Goal: Information Seeking & Learning: Learn about a topic

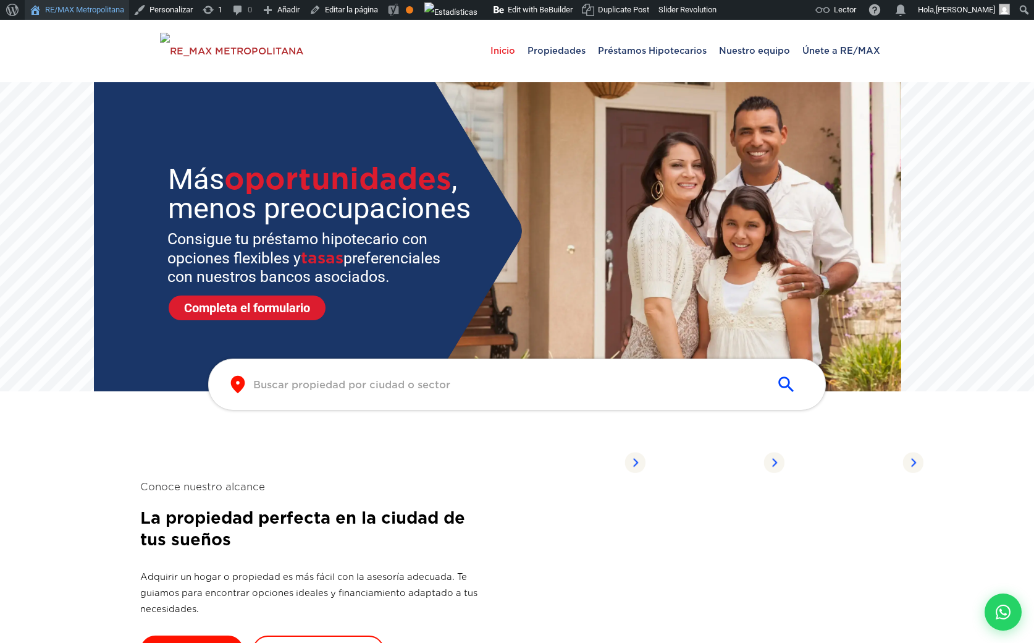
click at [90, 10] on link "RE/MAX Metropolitana" at bounding box center [77, 10] width 104 height 20
click at [296, 379] on input "text" at bounding box center [507, 385] width 508 height 14
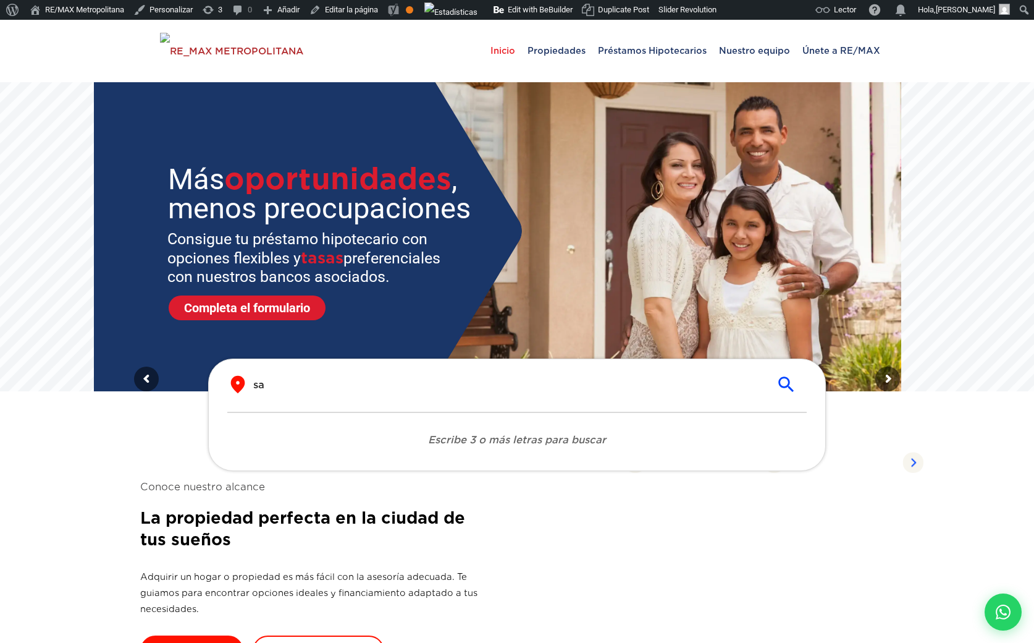
type input "san"
click at [306, 392] on div "​ ​" at bounding box center [517, 384] width 580 height 20
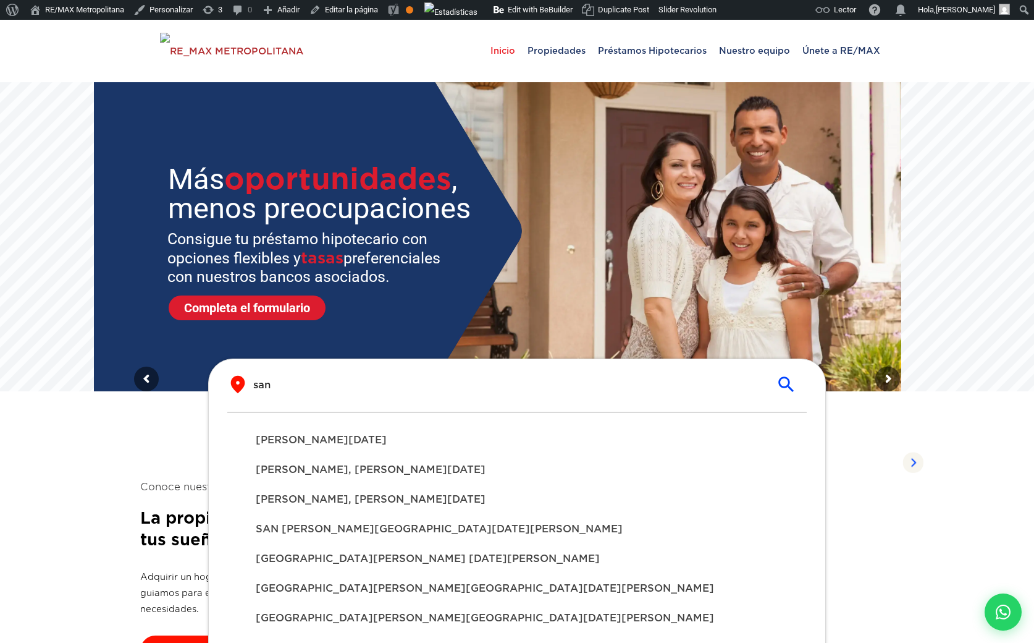
type input "san"
click at [348, 442] on span "SANTO DOMINGO DE GUZMÁN" at bounding box center [517, 440] width 523 height 15
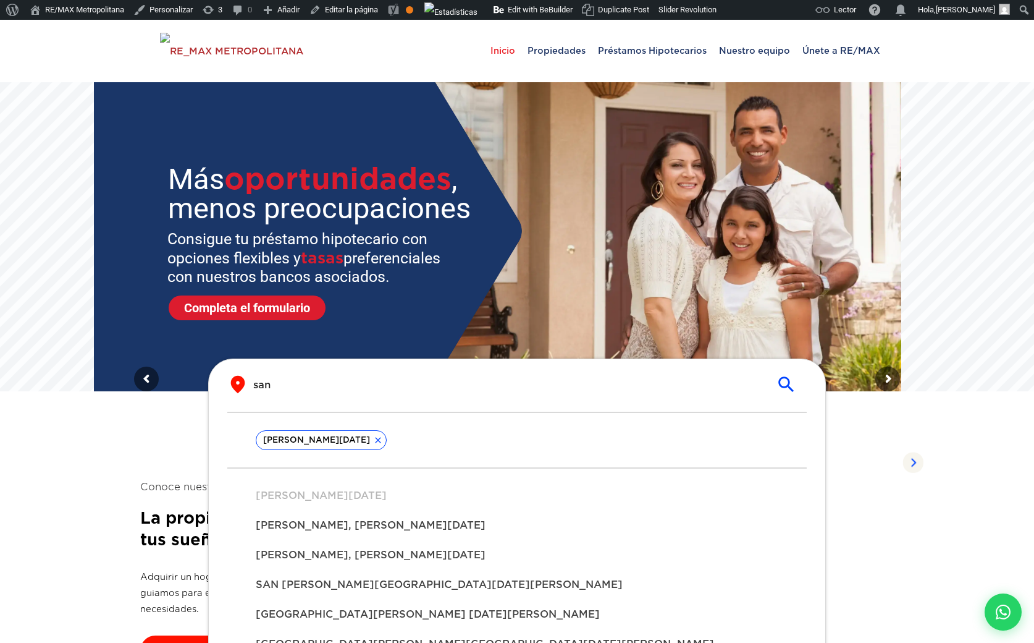
click at [318, 523] on span "SANDRA I, SANTO DOMINGO DE GUZMÁN" at bounding box center [517, 525] width 523 height 15
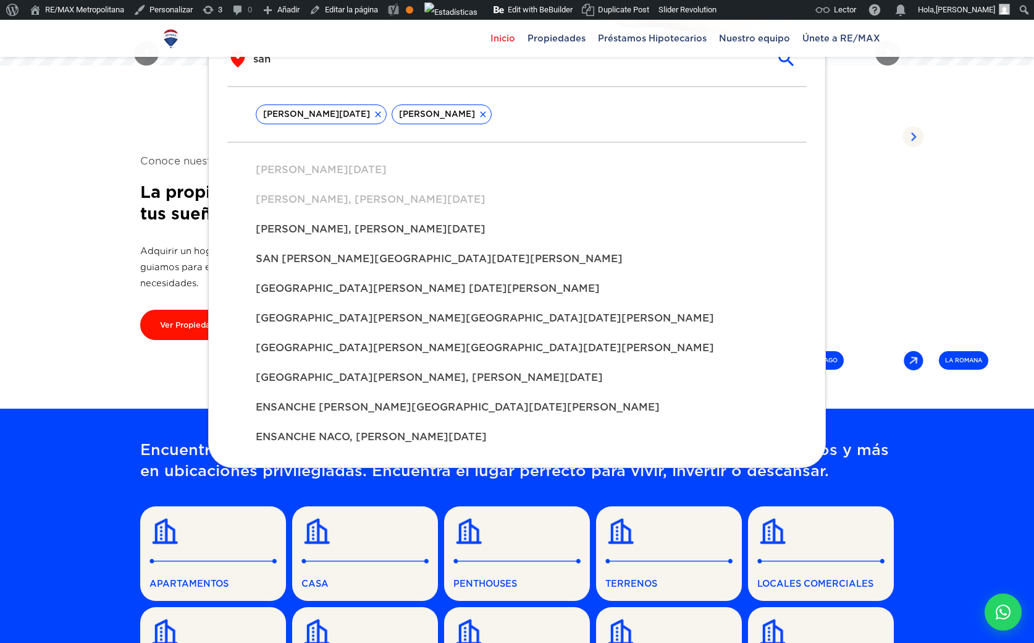
scroll to position [327, 0]
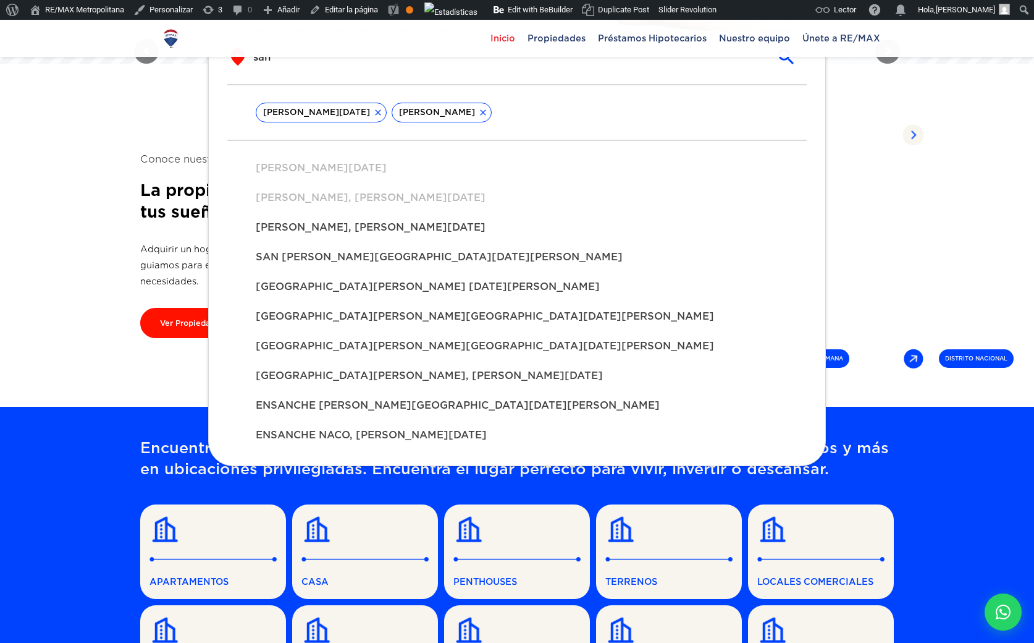
click at [319, 226] on span "SANDRA II, SANTO DOMINGO DE GUZMÁN" at bounding box center [517, 227] width 523 height 15
click at [323, 272] on div "SAN GERONIMO, SANTO DOMINGO DE GUZMÁN" at bounding box center [517, 257] width 543 height 30
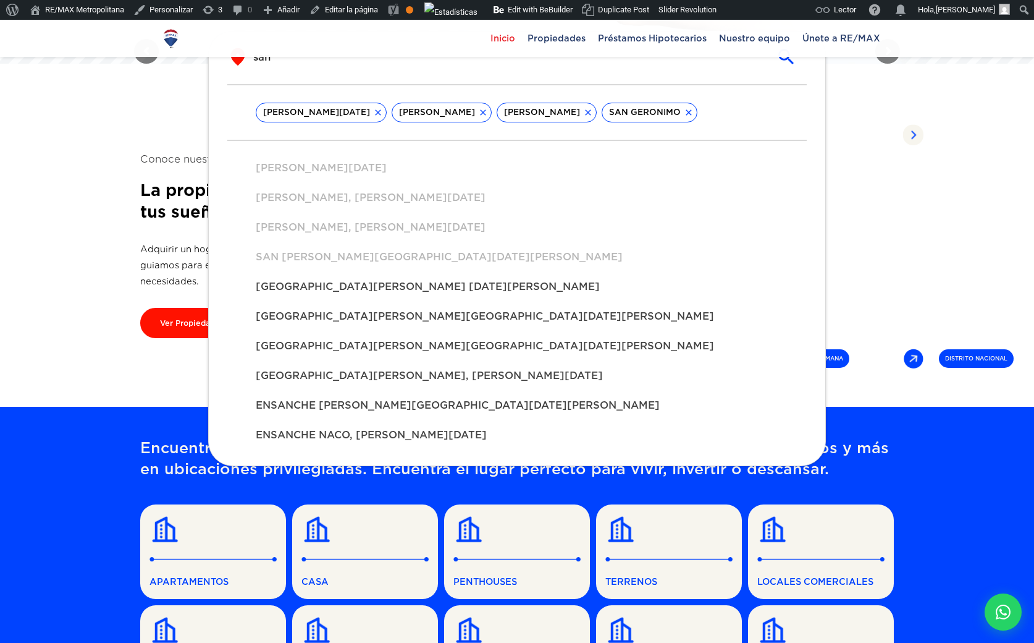
click at [346, 335] on div "SAN MIGUEL, SANTO DOMINGO DE GUZMÁN" at bounding box center [517, 346] width 543 height 30
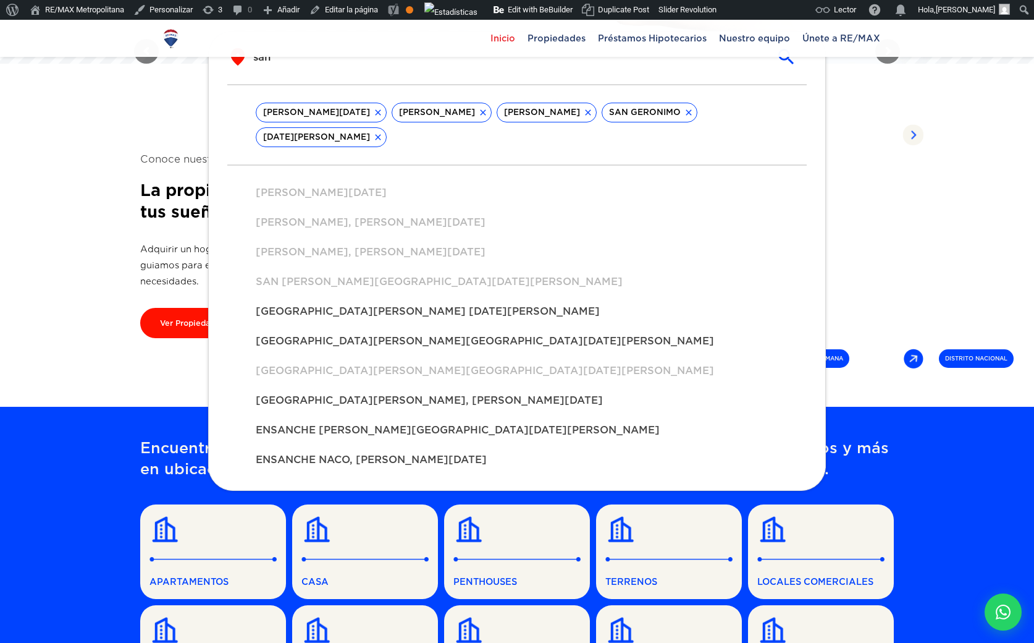
click at [335, 415] on div "ENSANCHE SERRALLES, SANTO DOMINGO DE GUZMÁN" at bounding box center [517, 430] width 543 height 30
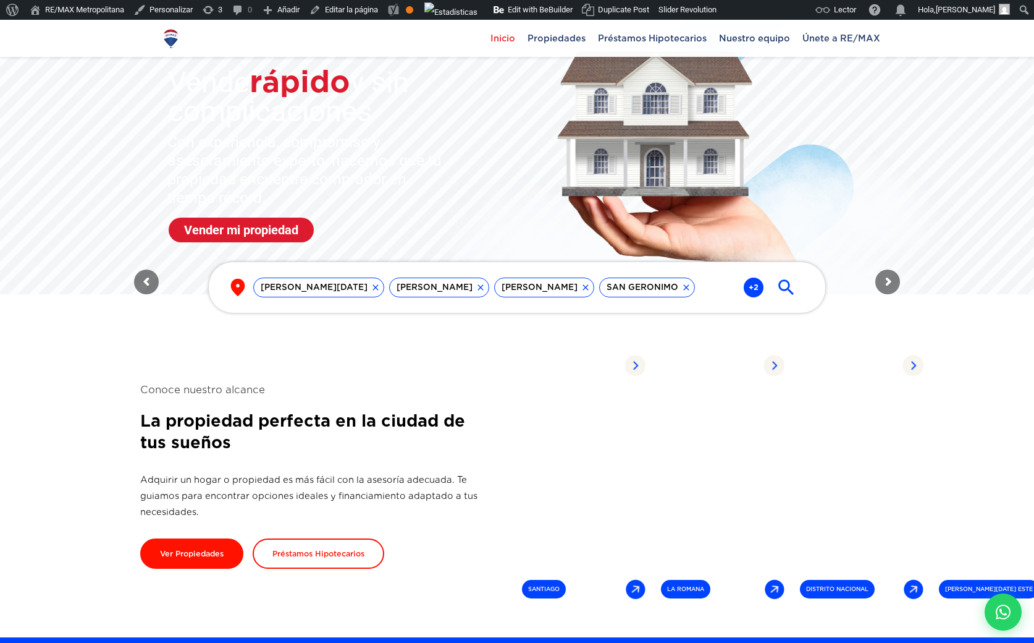
scroll to position [95, 0]
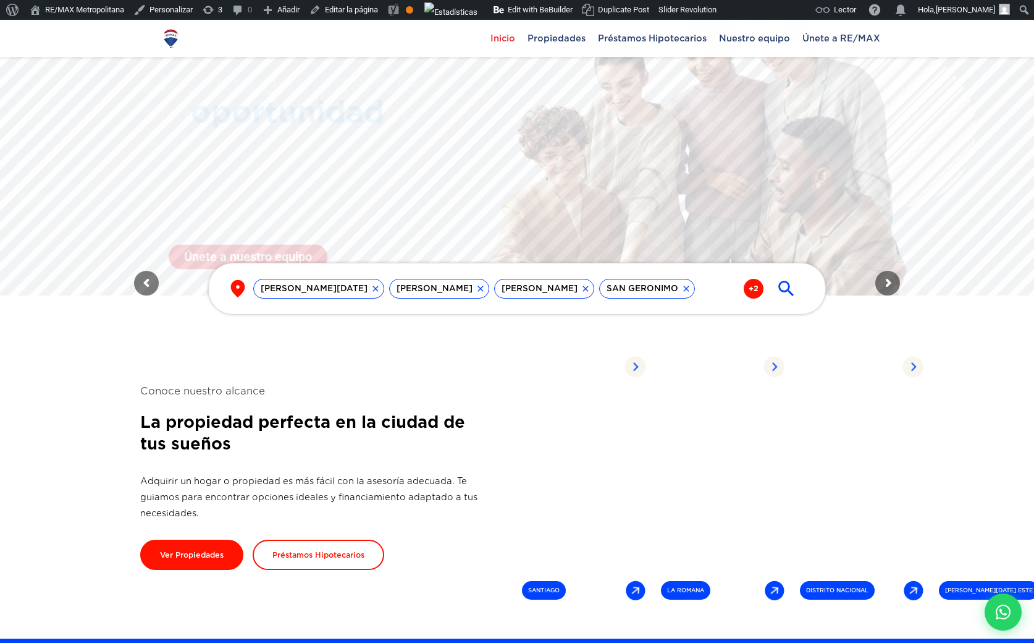
click at [752, 286] on span "+2" at bounding box center [754, 289] width 20 height 20
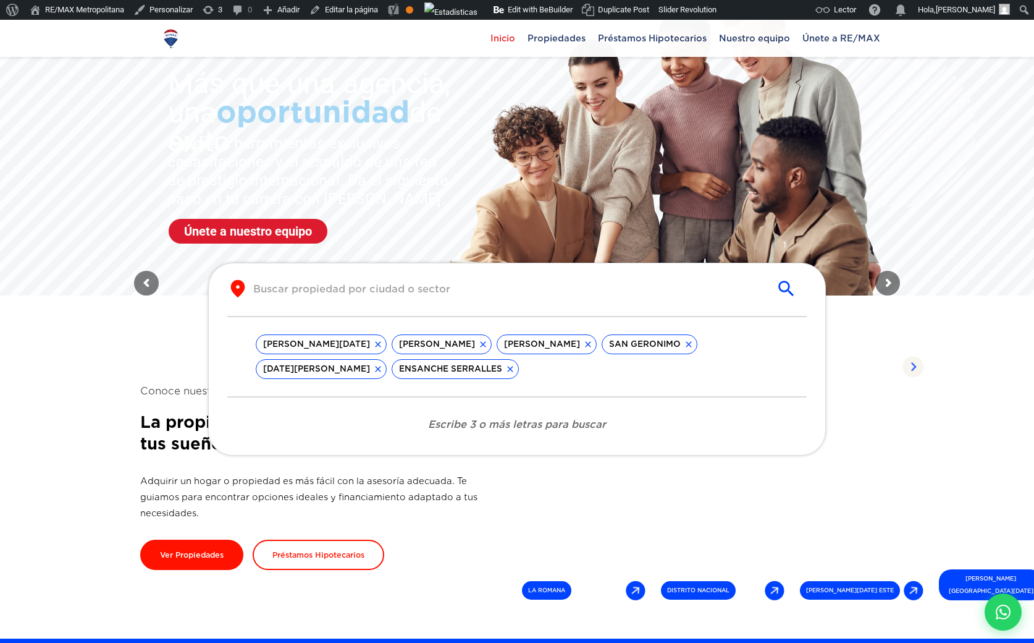
click at [383, 342] on icon at bounding box center [378, 344] width 10 height 10
click at [449, 342] on icon at bounding box center [452, 344] width 6 height 6
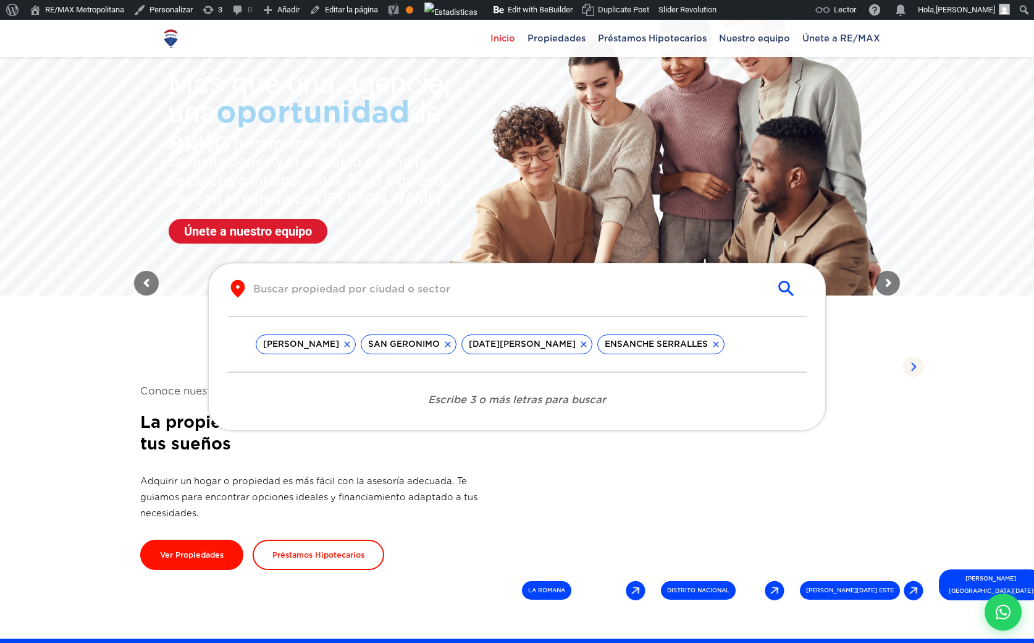
click at [445, 345] on icon at bounding box center [448, 344] width 6 height 6
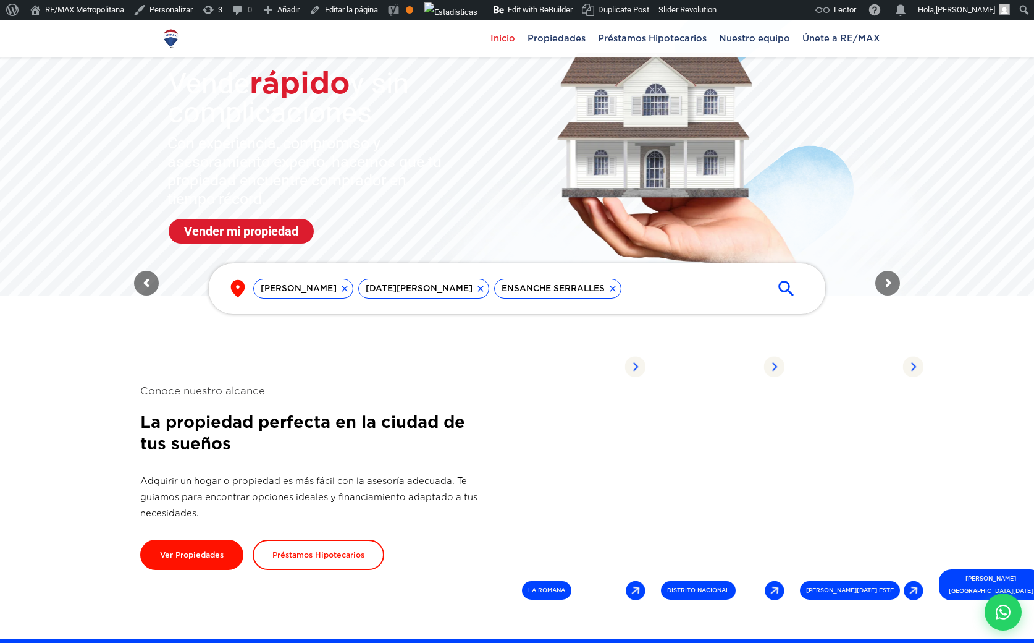
click at [201, 359] on section "Conoce nuestro alcance La propiedad perfecta en la ciudad de tus sueños Adquiri…" at bounding box center [517, 477] width 754 height 324
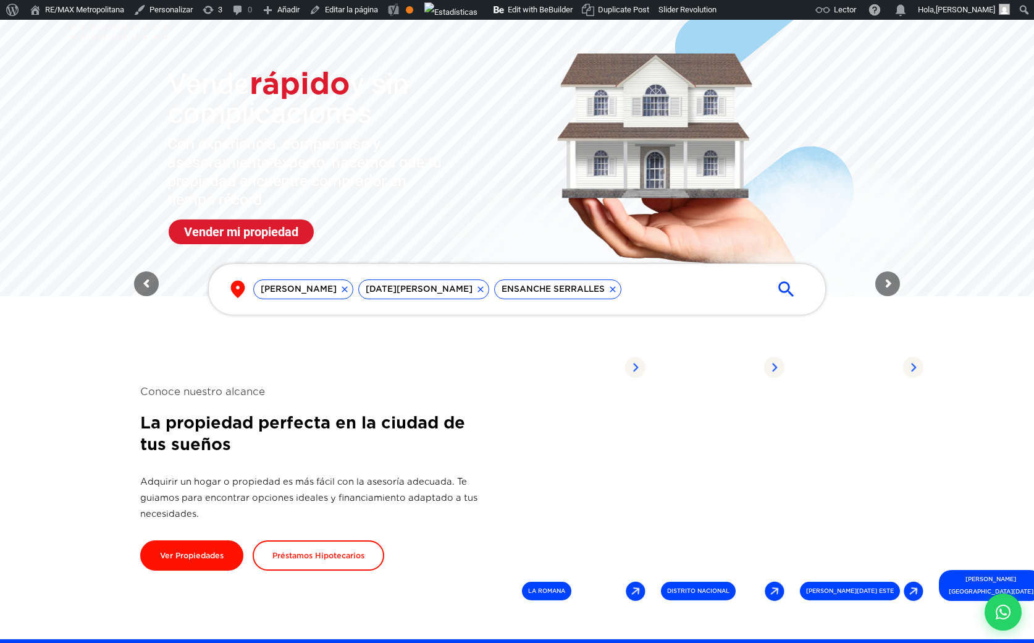
scroll to position [0, 0]
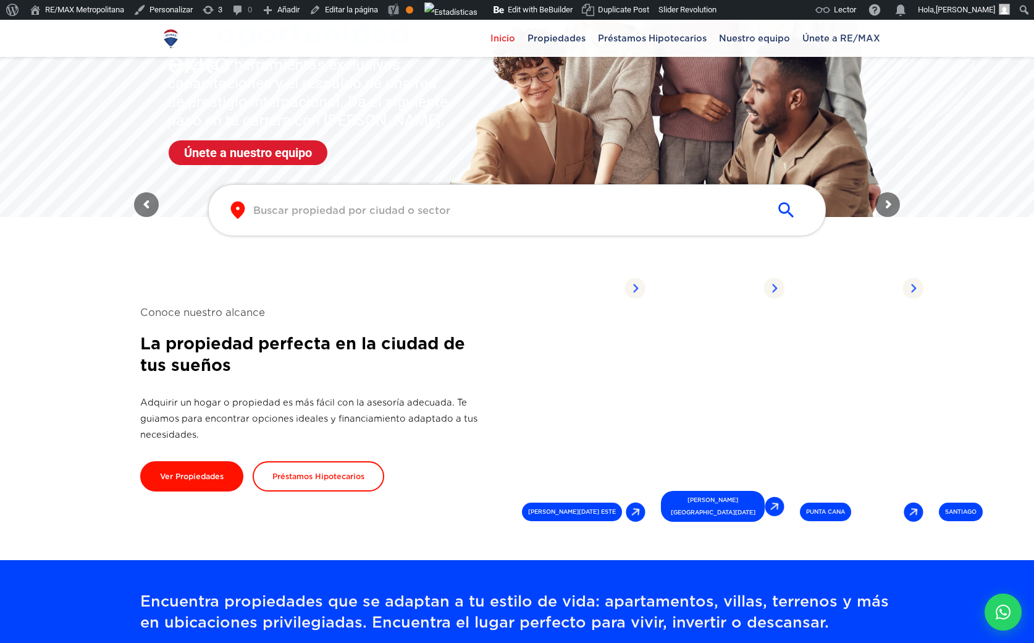
scroll to position [175, 0]
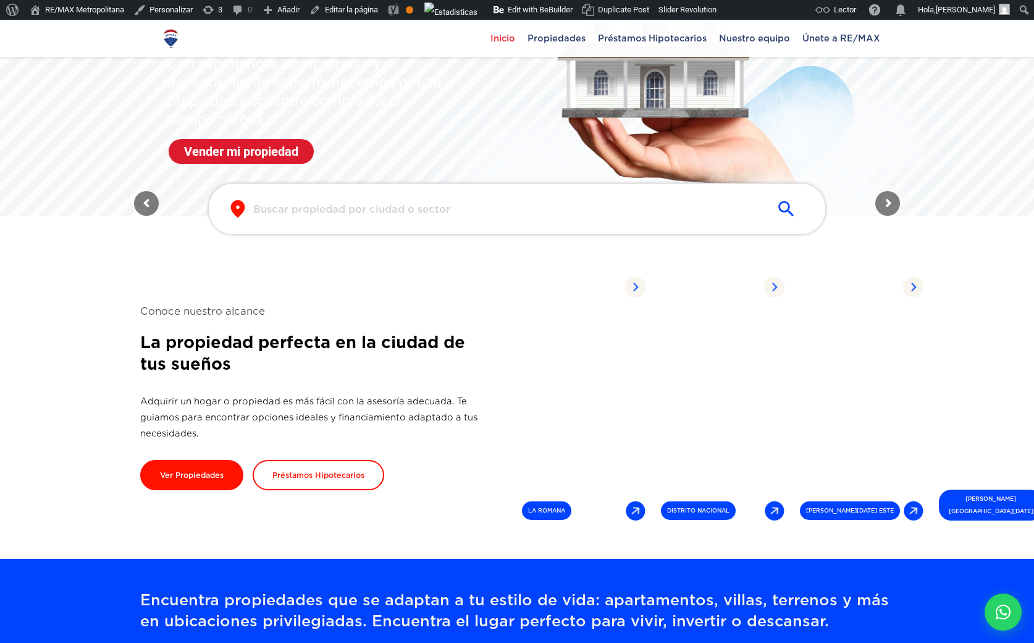
click at [557, 215] on input "text" at bounding box center [507, 209] width 508 height 14
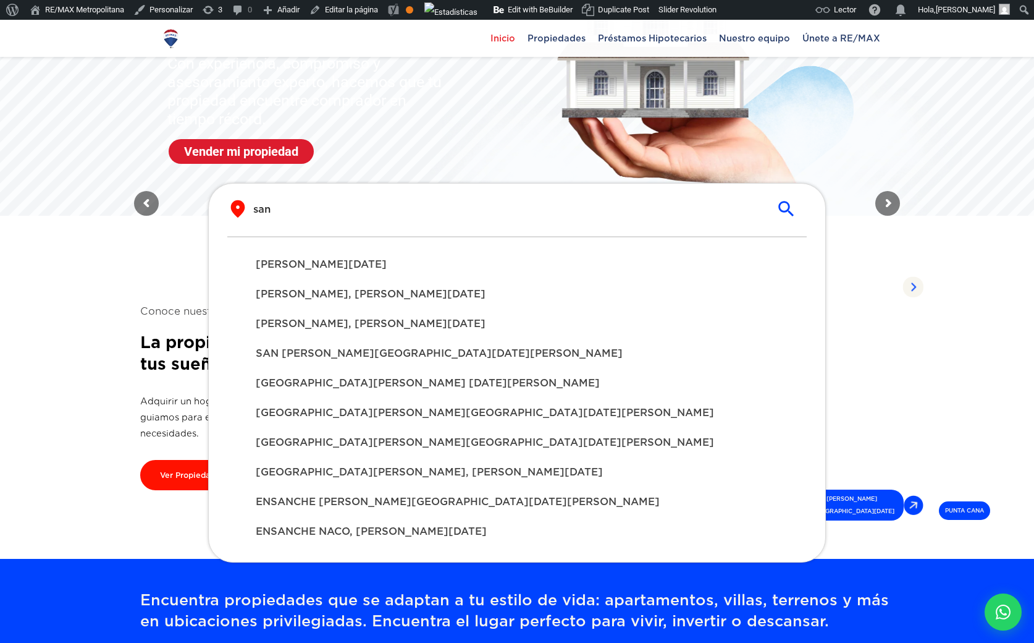
type input "san"
click at [408, 258] on span "[PERSON_NAME][DATE]" at bounding box center [517, 264] width 523 height 15
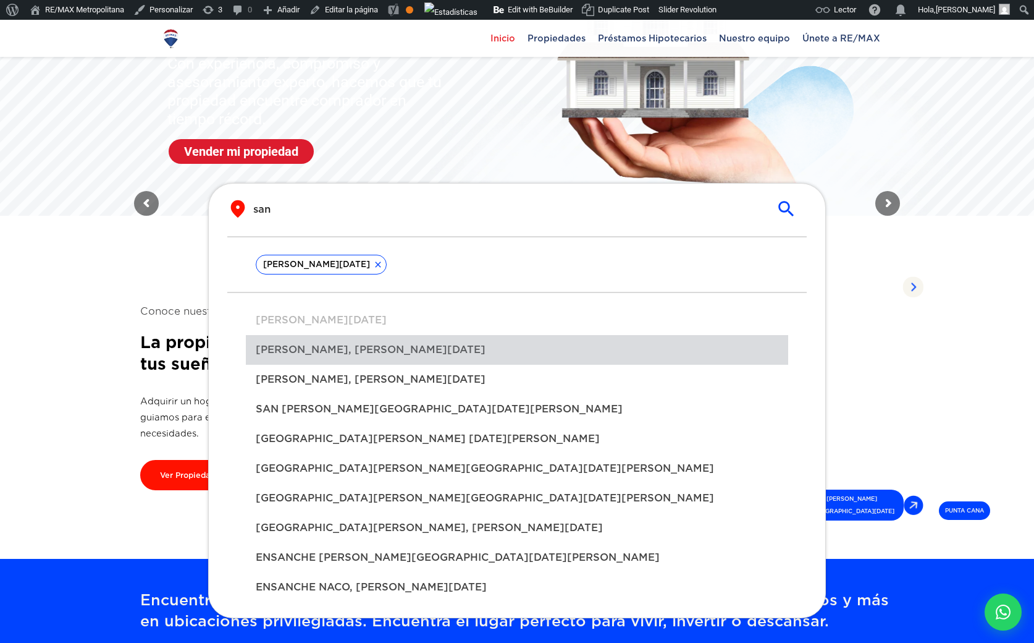
click at [385, 361] on div "[PERSON_NAME], [PERSON_NAME][DATE]" at bounding box center [517, 350] width 543 height 30
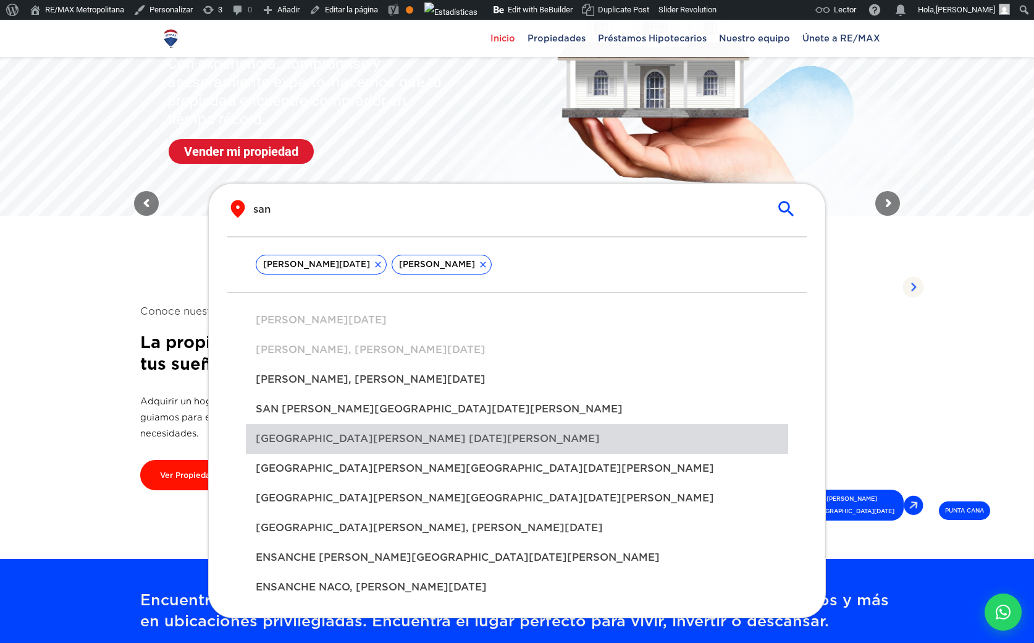
click at [373, 449] on div "SAN RAFAEL, SANTO DOMINGO DE GUZMÁN" at bounding box center [517, 439] width 543 height 30
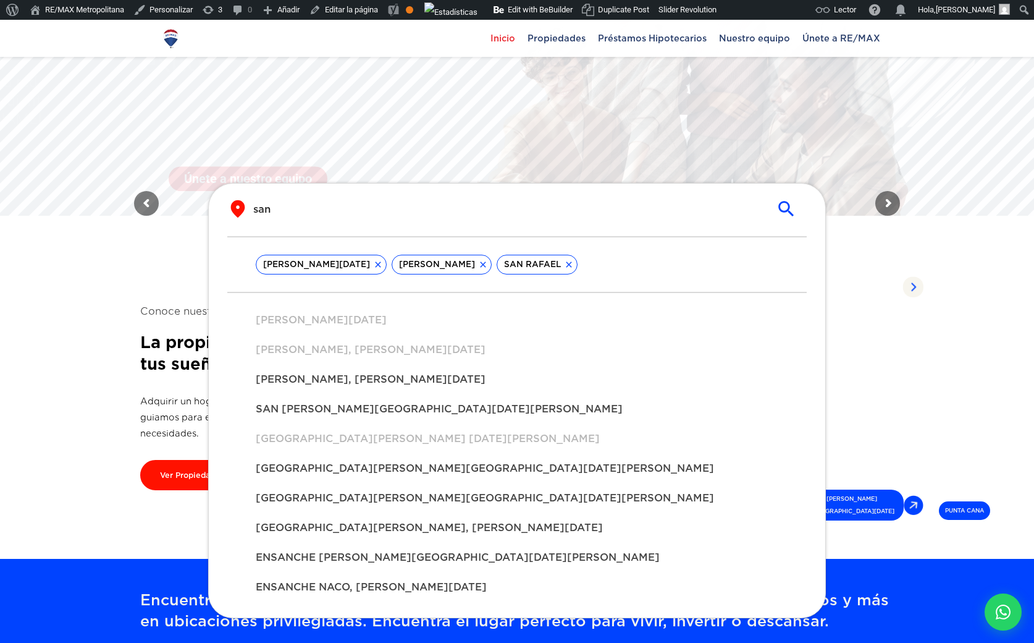
click at [349, 549] on div "ENSANCHE SERRALLES, SANTO DOMINGO DE GUZMÁN" at bounding box center [517, 558] width 543 height 30
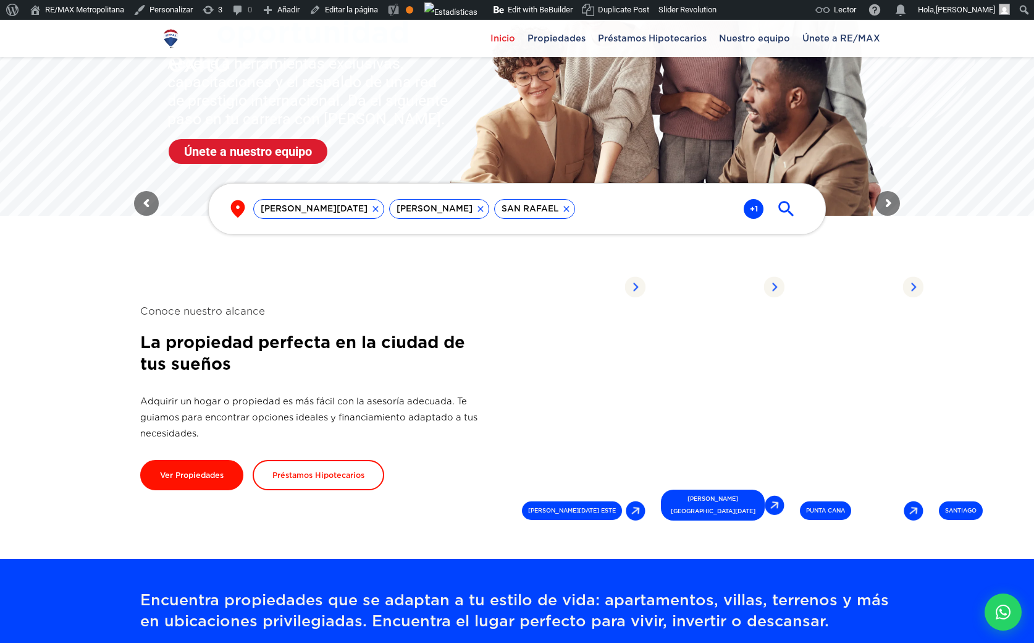
click at [163, 269] on section "Conoce nuestro alcance La propiedad perfecta en la ciudad de tus sueños Adquiri…" at bounding box center [517, 397] width 754 height 324
click at [786, 205] on icon "submit" at bounding box center [786, 208] width 21 height 21
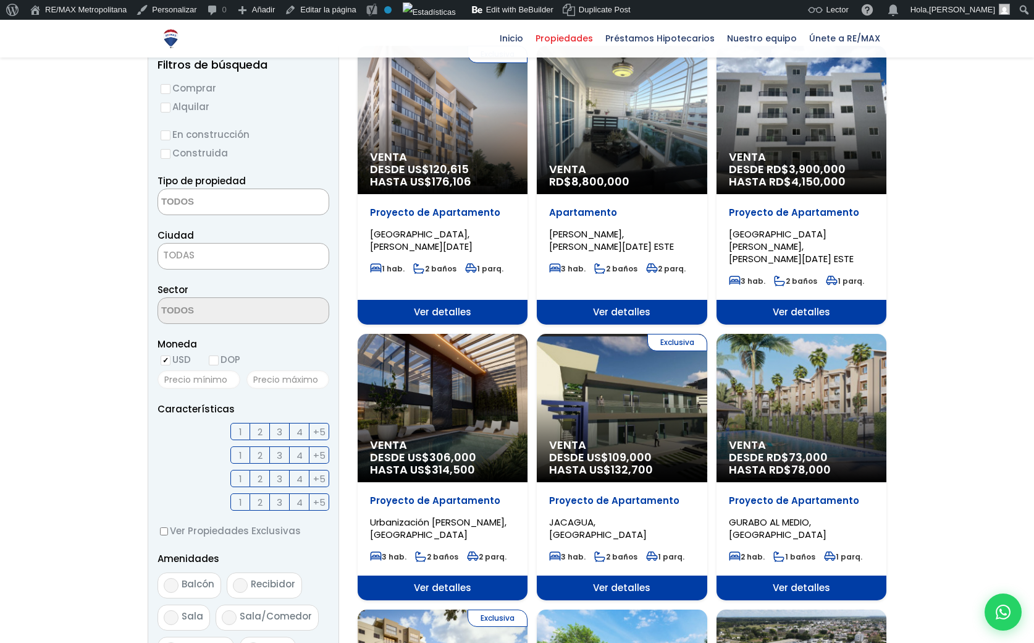
scroll to position [146, 0]
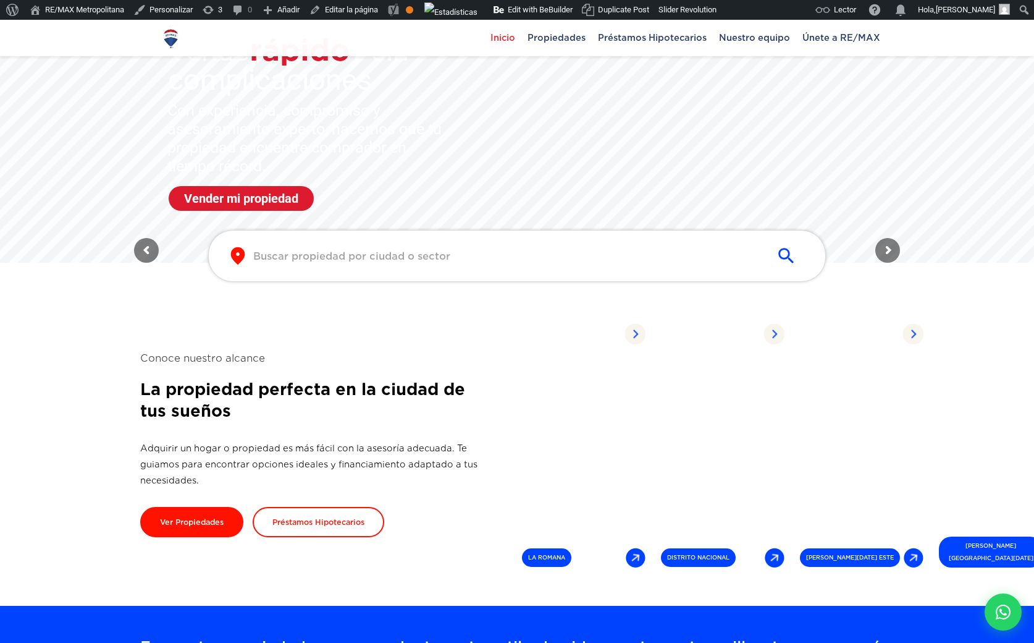
scroll to position [130, 0]
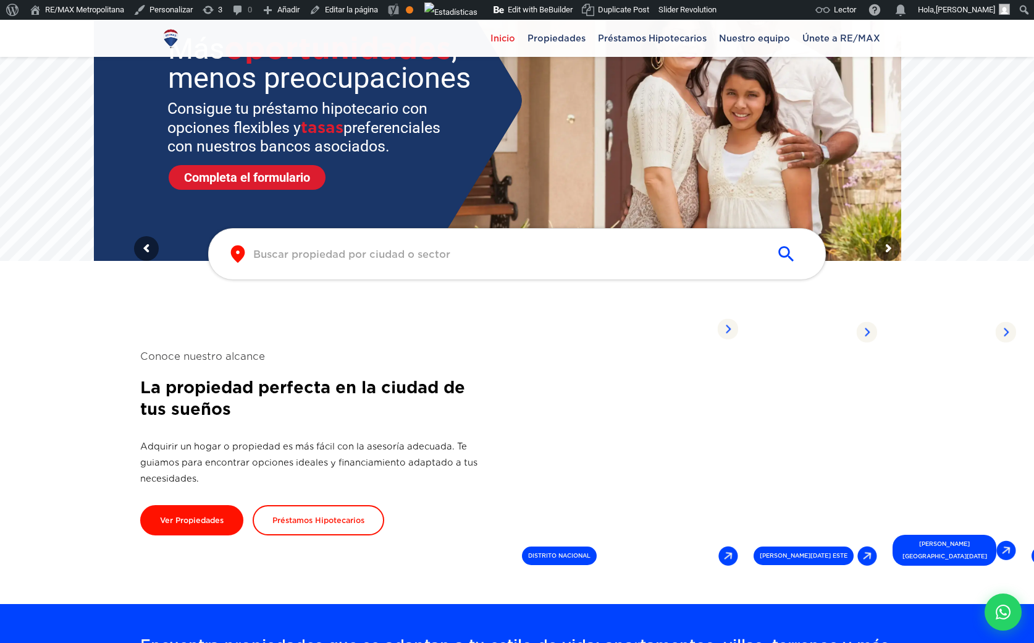
click at [671, 507] on link "Propiedades listadas DISTRITO NACIONAL" at bounding box center [630, 442] width 226 height 262
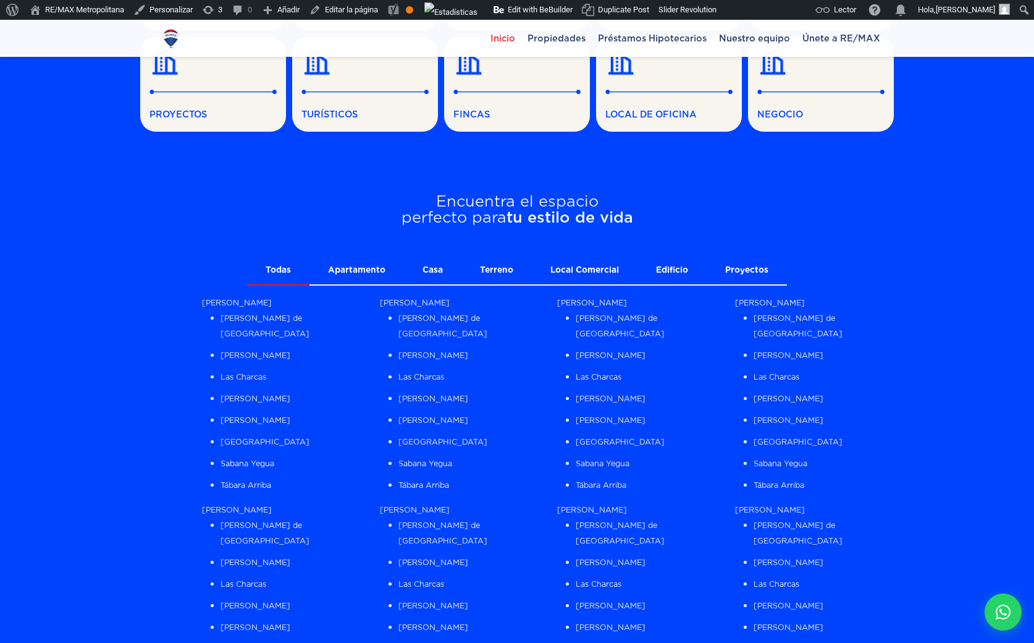
scroll to position [899, 0]
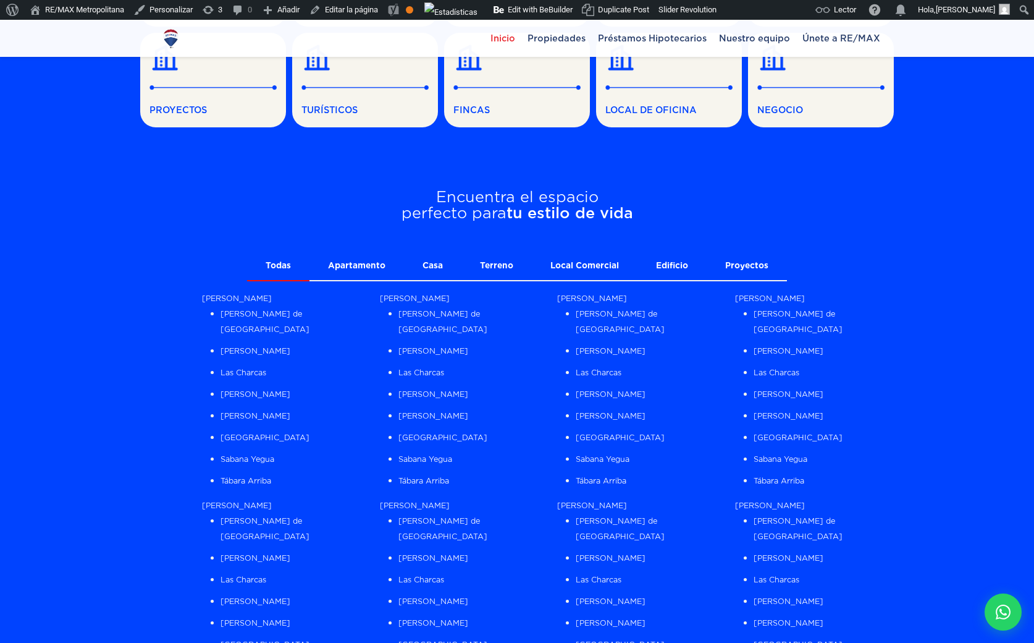
click at [351, 269] on link "Apartamento" at bounding box center [357, 266] width 95 height 28
click at [447, 271] on link "Casa" at bounding box center [432, 266] width 57 height 28
click at [515, 273] on link "Terreno" at bounding box center [497, 266] width 70 height 28
click at [577, 262] on link "Local Comercial" at bounding box center [585, 266] width 106 height 28
click at [666, 264] on link "Edificio" at bounding box center [672, 266] width 69 height 28
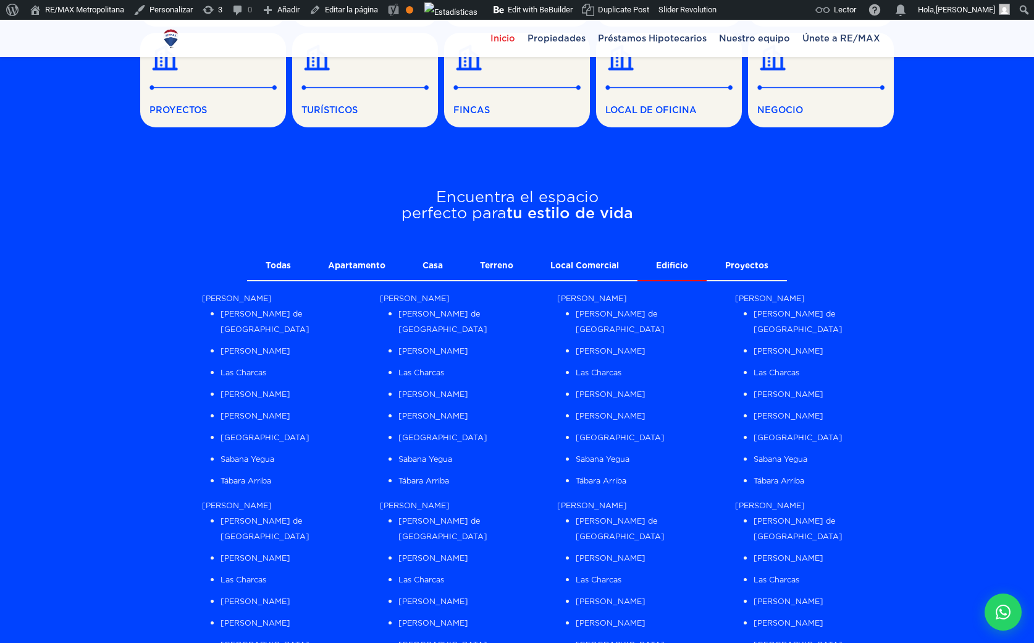
click at [269, 259] on link "Todas" at bounding box center [278, 266] width 62 height 28
click at [367, 266] on link "Apartamento" at bounding box center [357, 266] width 95 height 28
click at [459, 267] on link "Casa" at bounding box center [432, 266] width 57 height 28
click at [510, 271] on link "Terreno" at bounding box center [497, 266] width 70 height 28
click at [584, 266] on link "Local Comercial" at bounding box center [585, 266] width 106 height 28
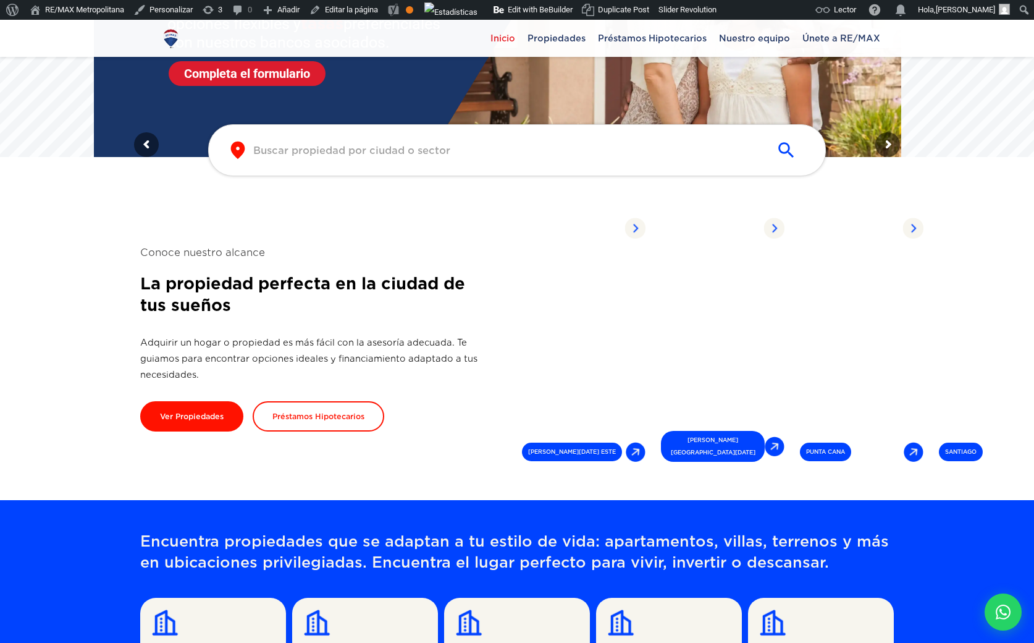
scroll to position [234, 0]
